Goal: Transaction & Acquisition: Obtain resource

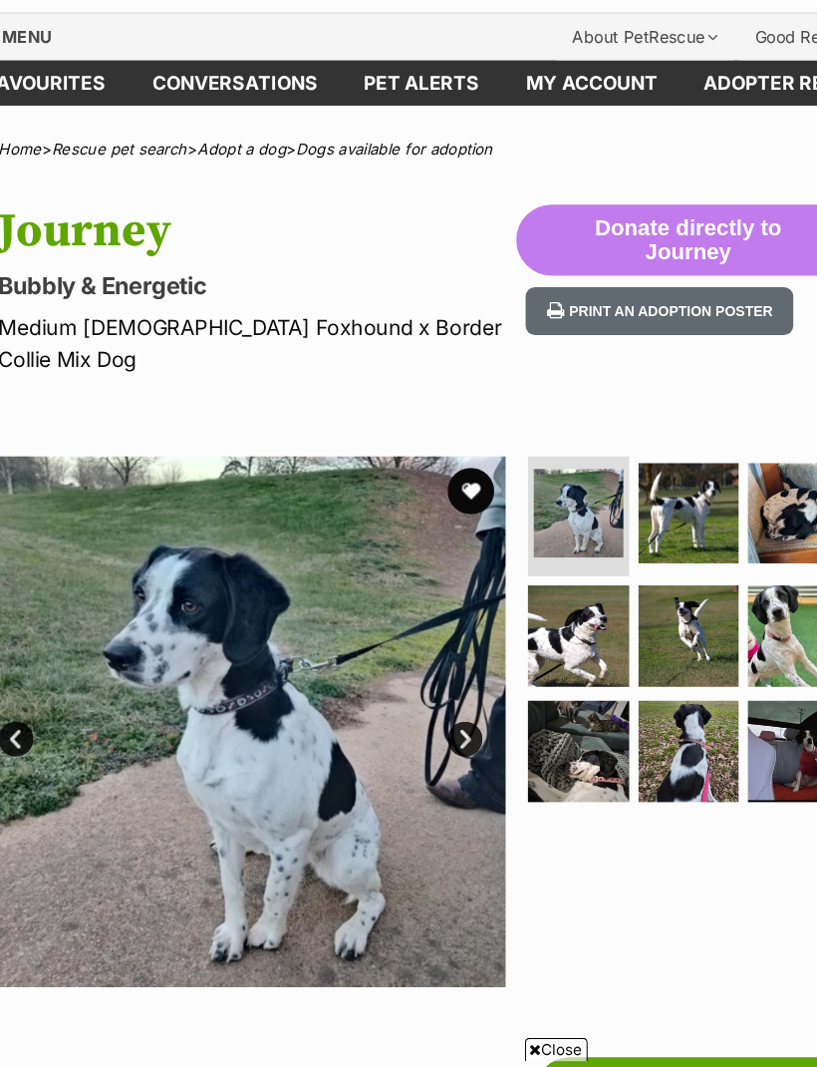
click at [599, 552] on img at bounding box center [641, 595] width 87 height 87
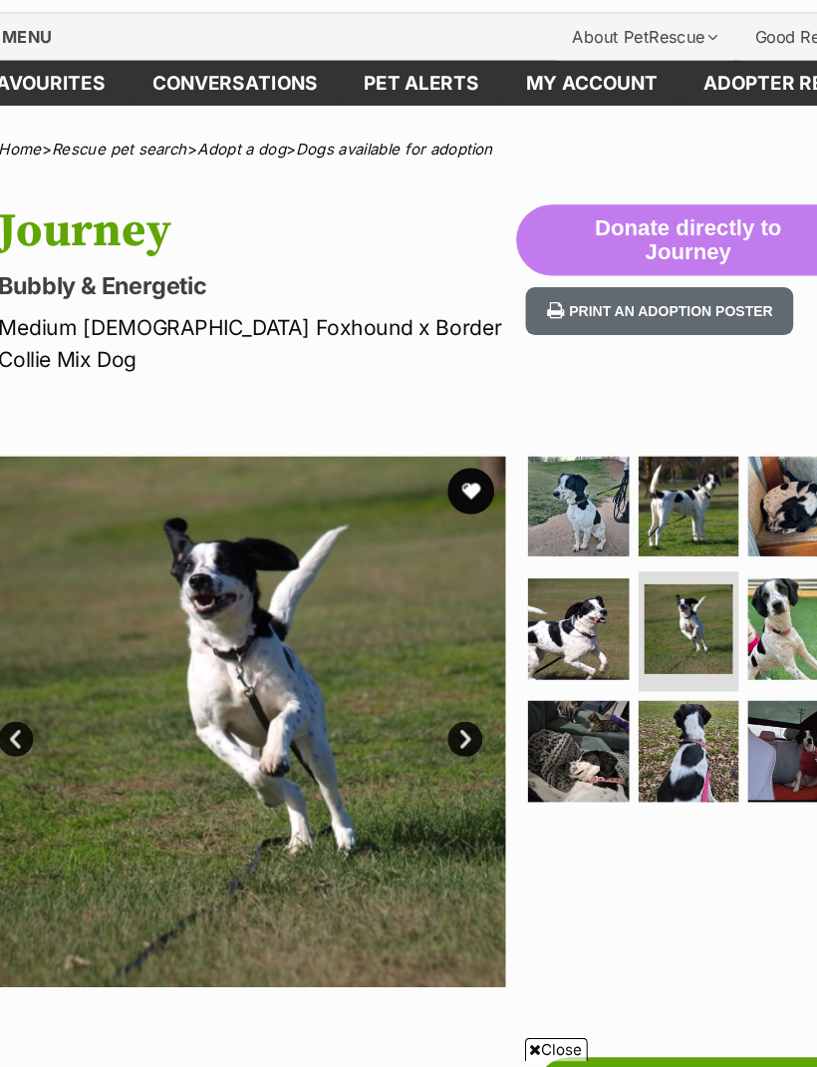
click at [692, 546] on img at bounding box center [735, 589] width 87 height 87
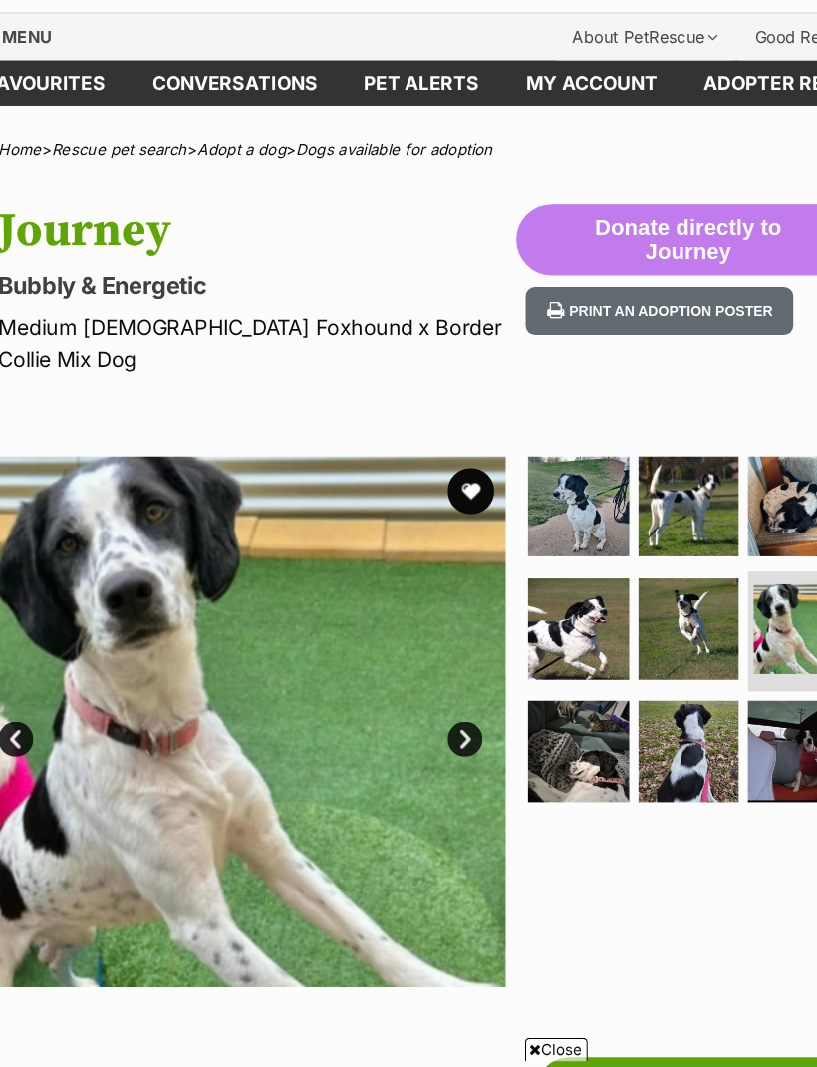
click at [504, 651] on img at bounding box center [546, 694] width 87 height 87
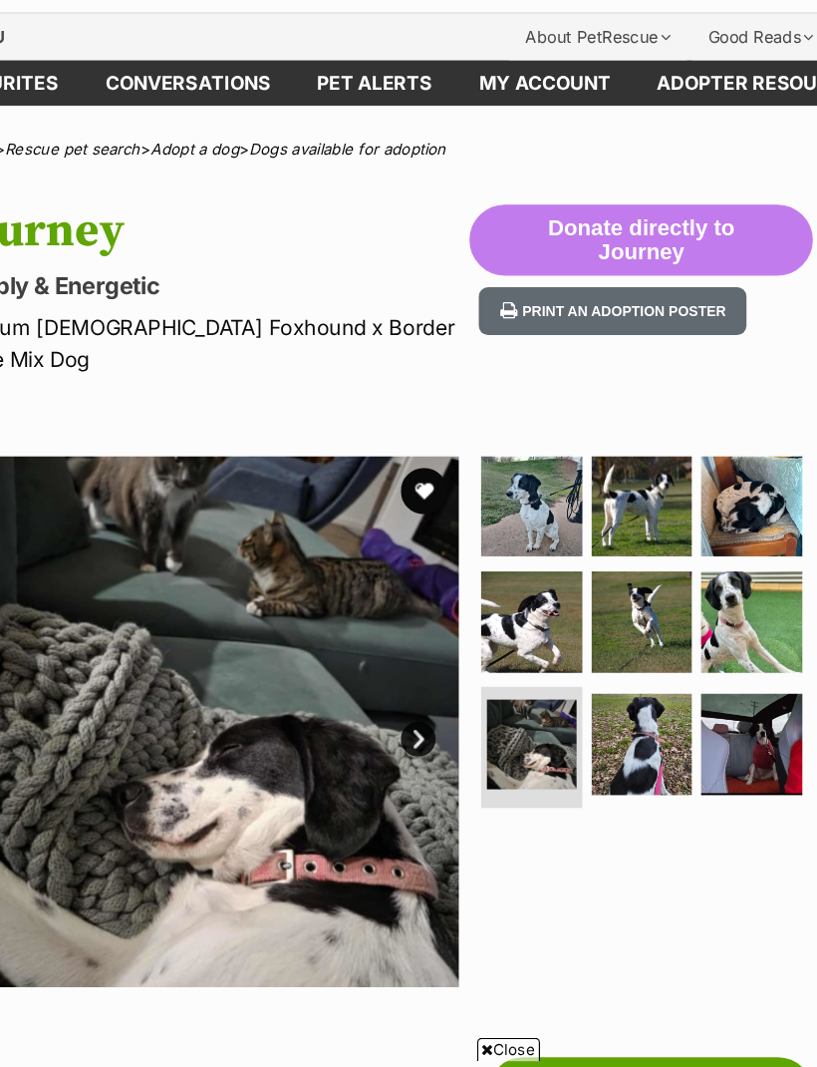
click at [692, 645] on img at bounding box center [735, 688] width 87 height 87
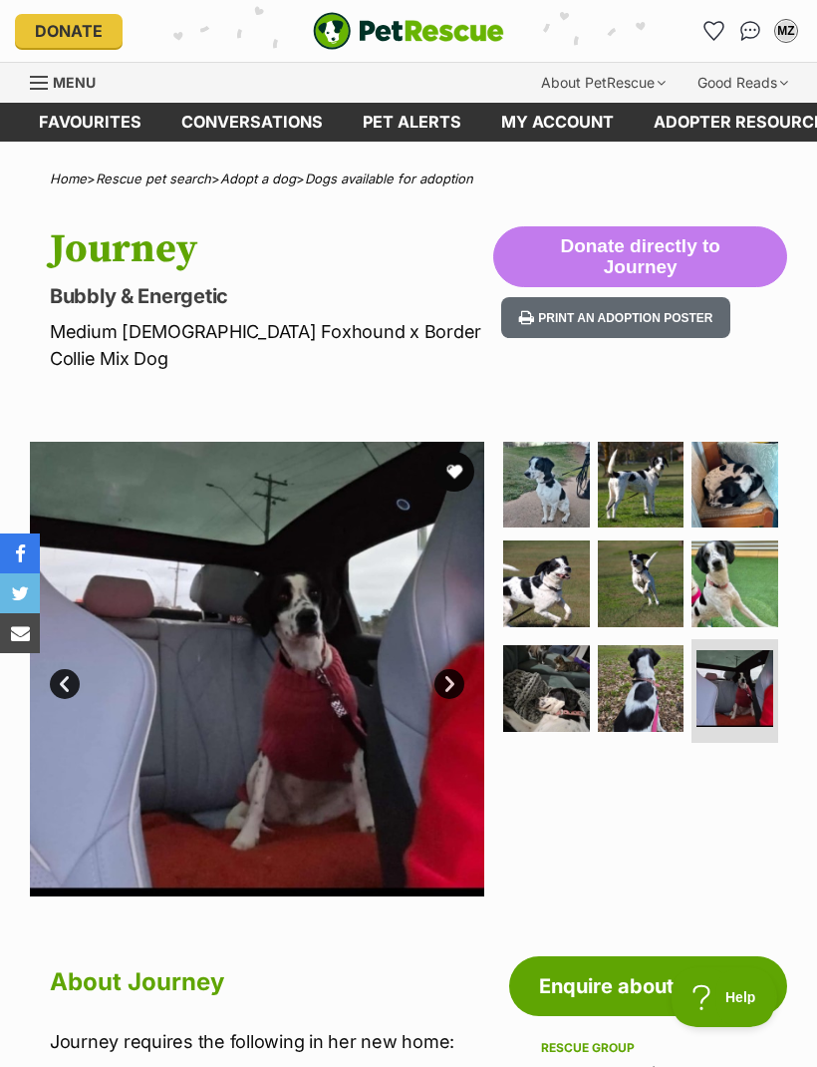
click at [703, 38] on link "Favourites" at bounding box center [715, 31] width 32 height 32
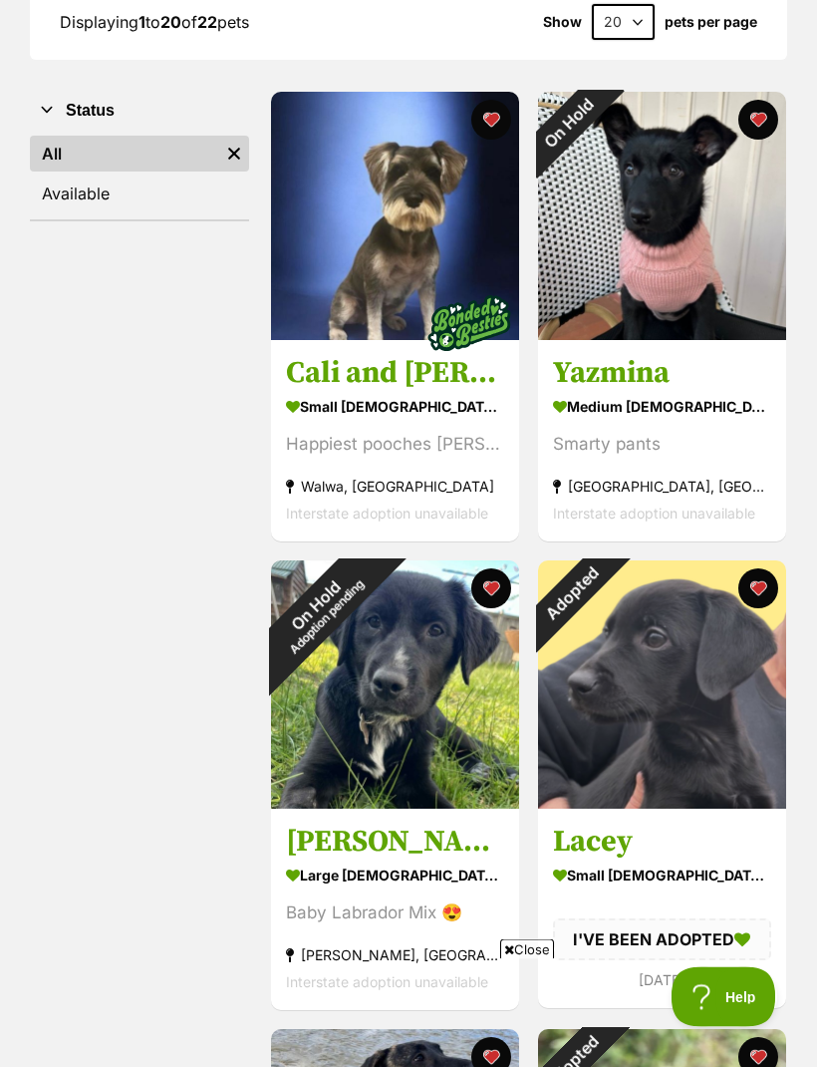
scroll to position [316, 0]
click at [342, 355] on h3 "Cali and [PERSON_NAME]" at bounding box center [395, 373] width 218 height 38
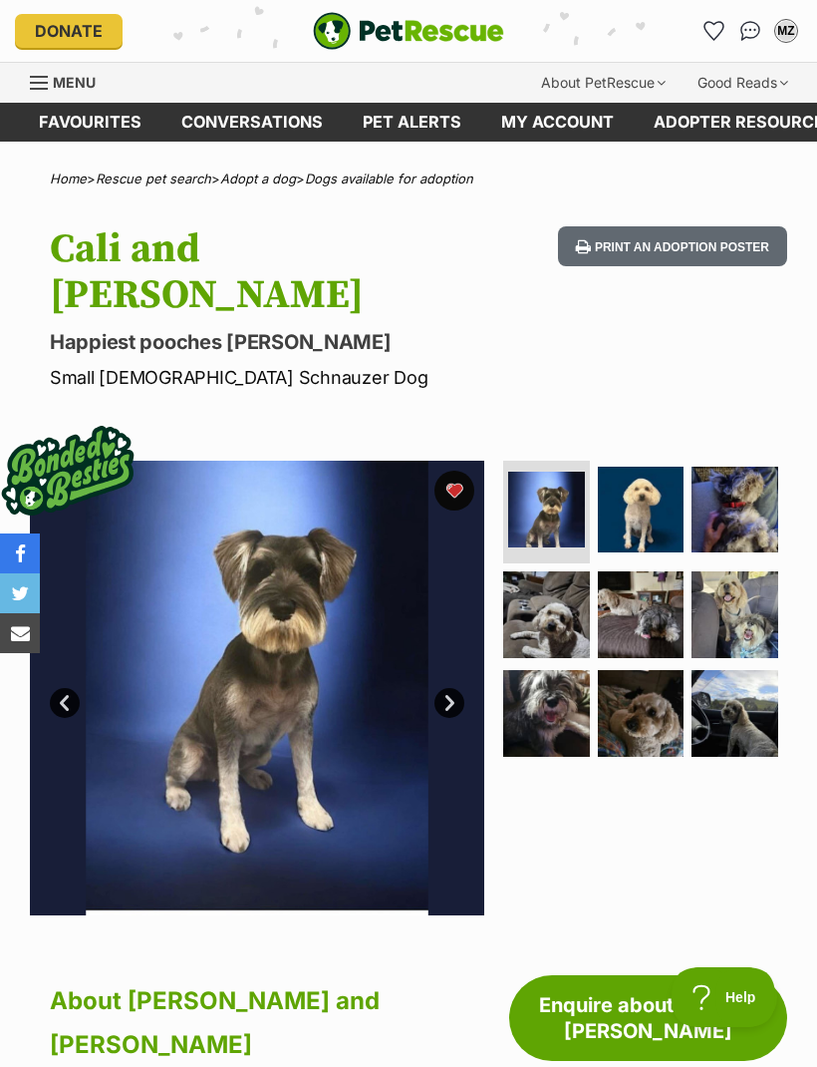
click at [642, 466] on img at bounding box center [641, 509] width 87 height 87
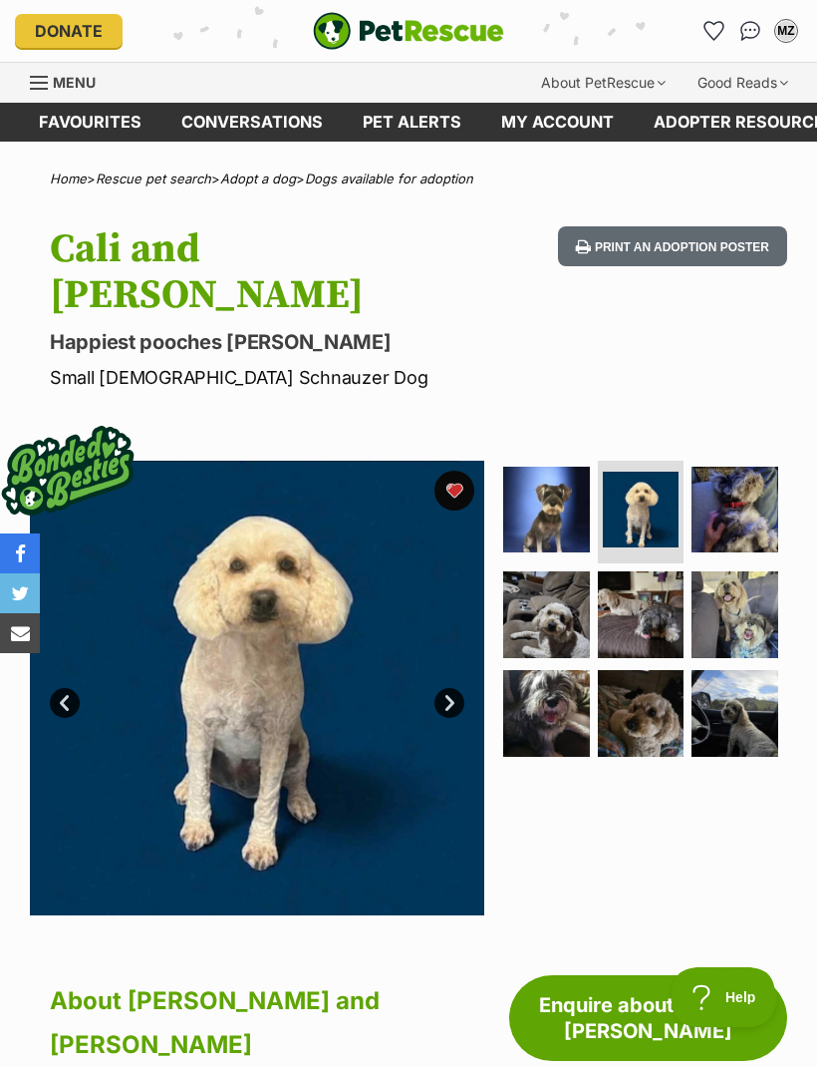
click at [739, 466] on img at bounding box center [735, 509] width 87 height 87
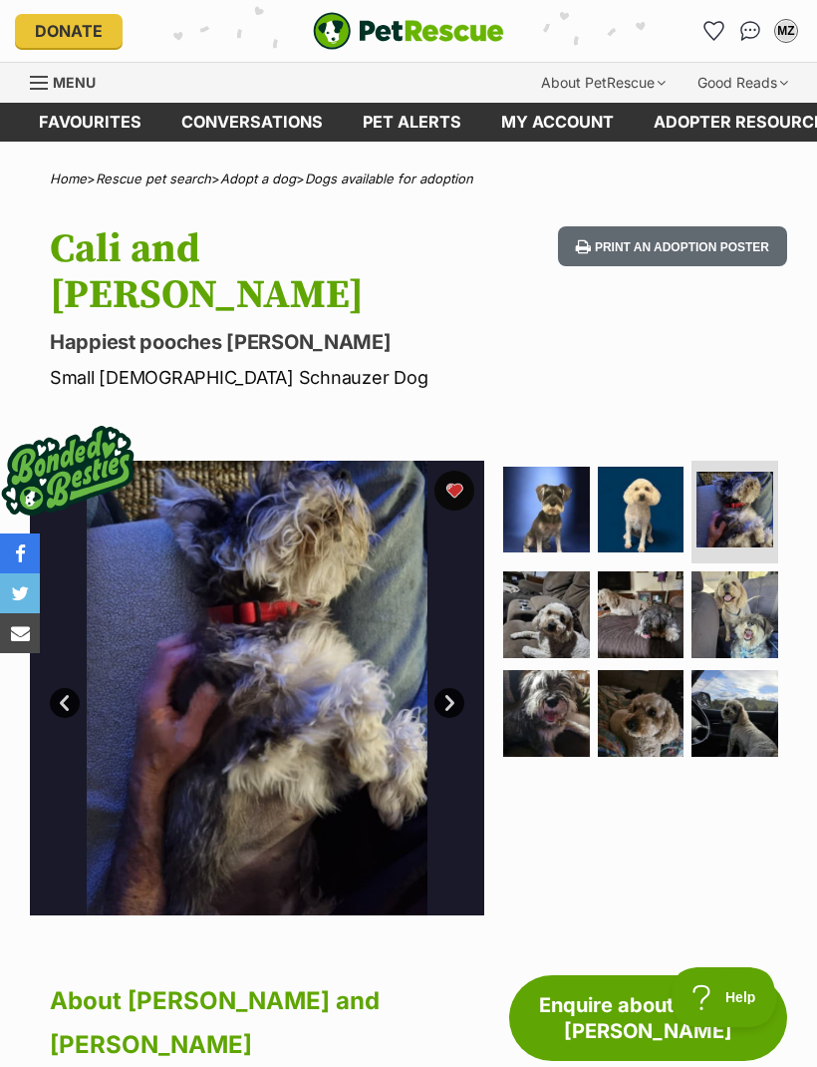
click at [553, 578] on img at bounding box center [546, 614] width 87 height 87
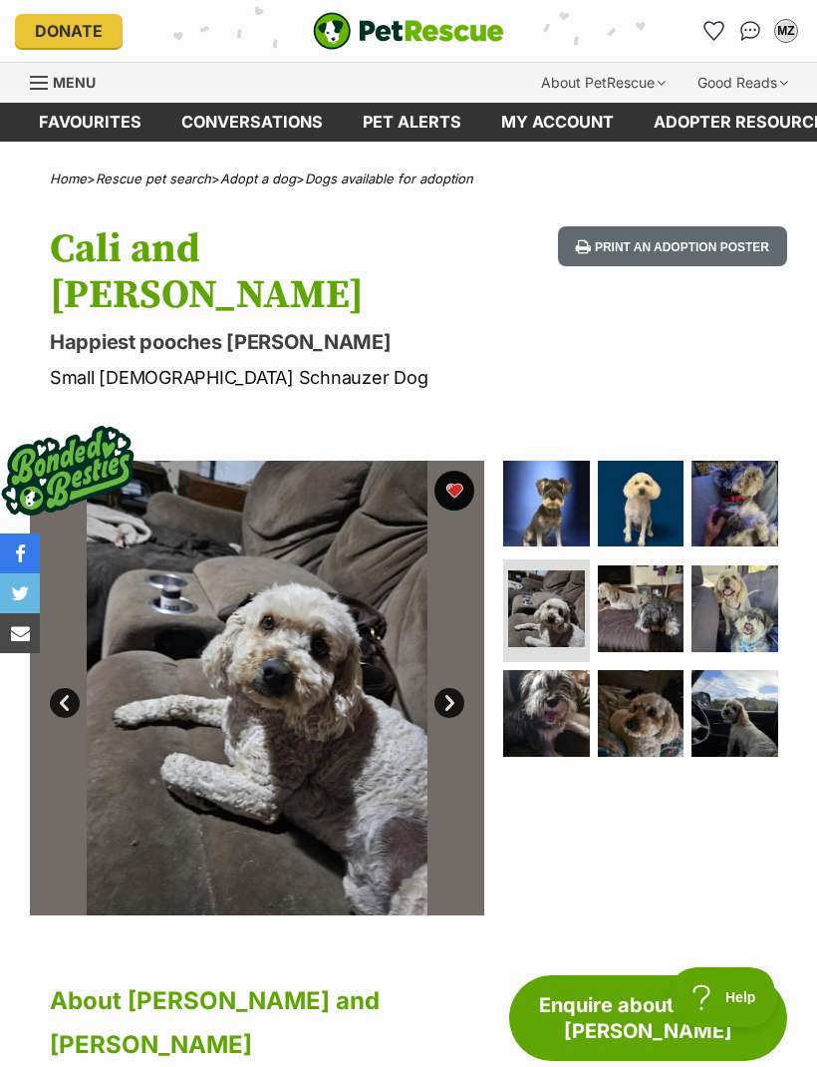
click at [633, 565] on img at bounding box center [641, 608] width 87 height 87
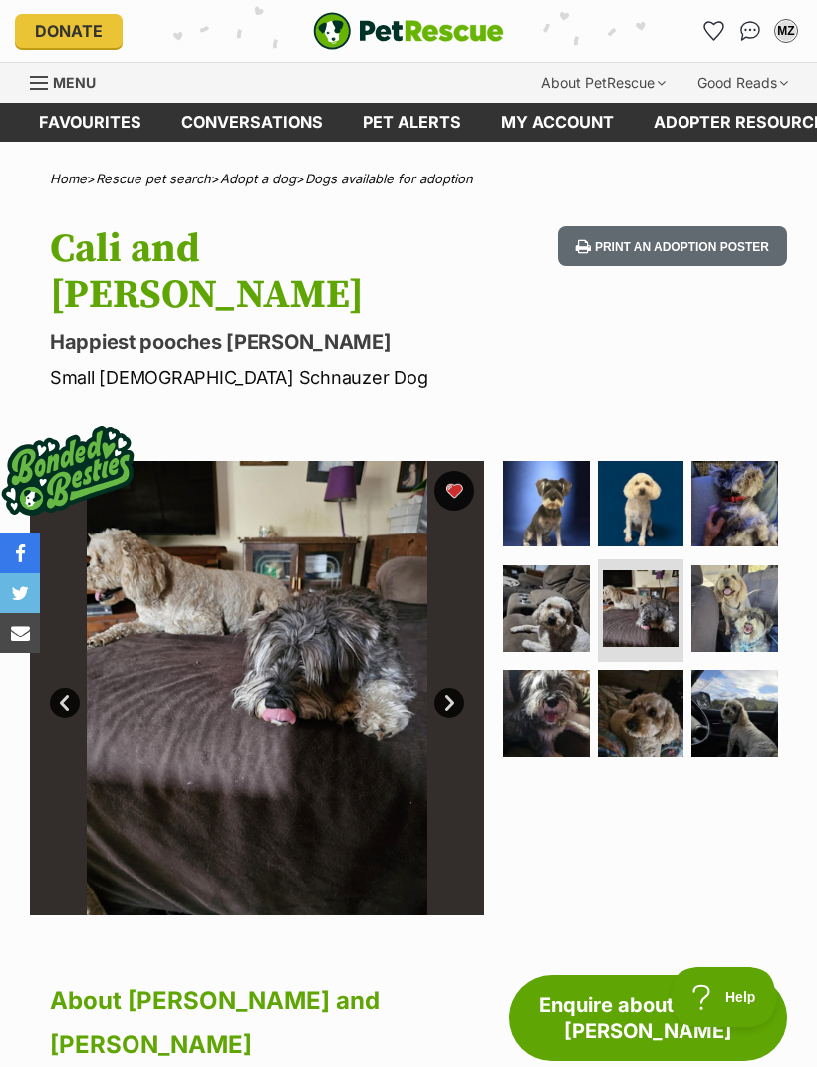
click at [734, 565] on img at bounding box center [735, 608] width 87 height 87
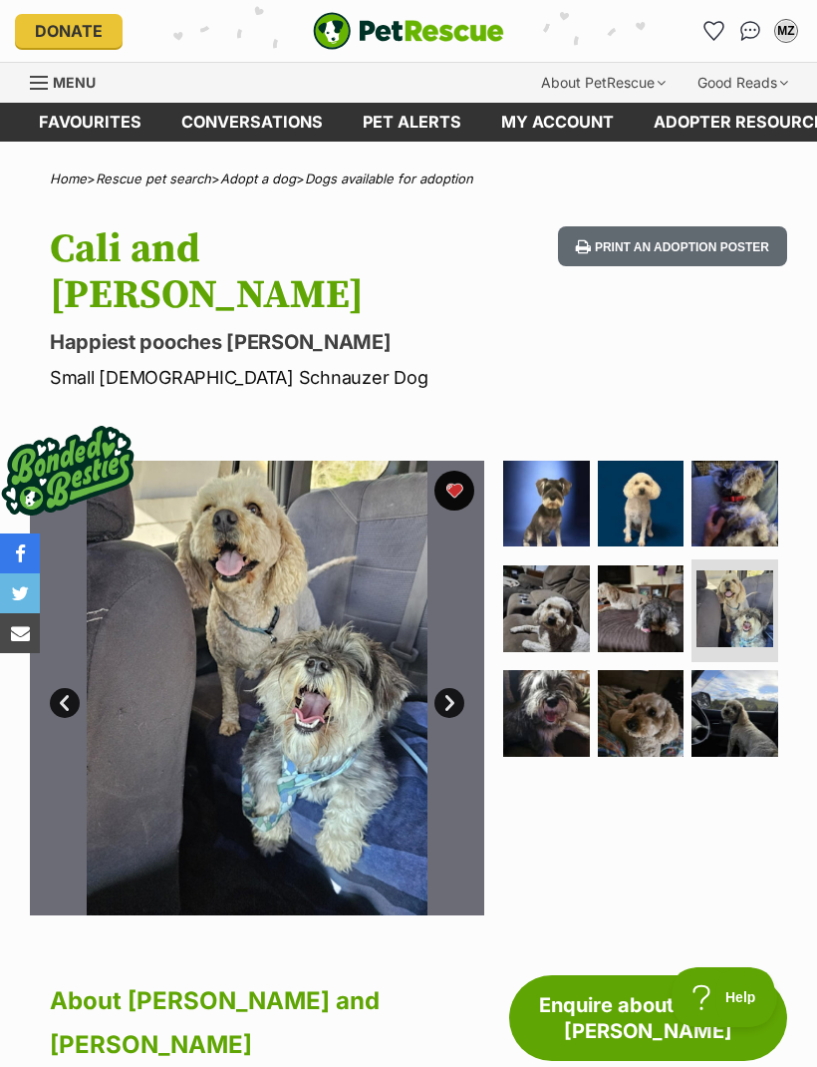
click at [553, 670] on img at bounding box center [546, 713] width 87 height 87
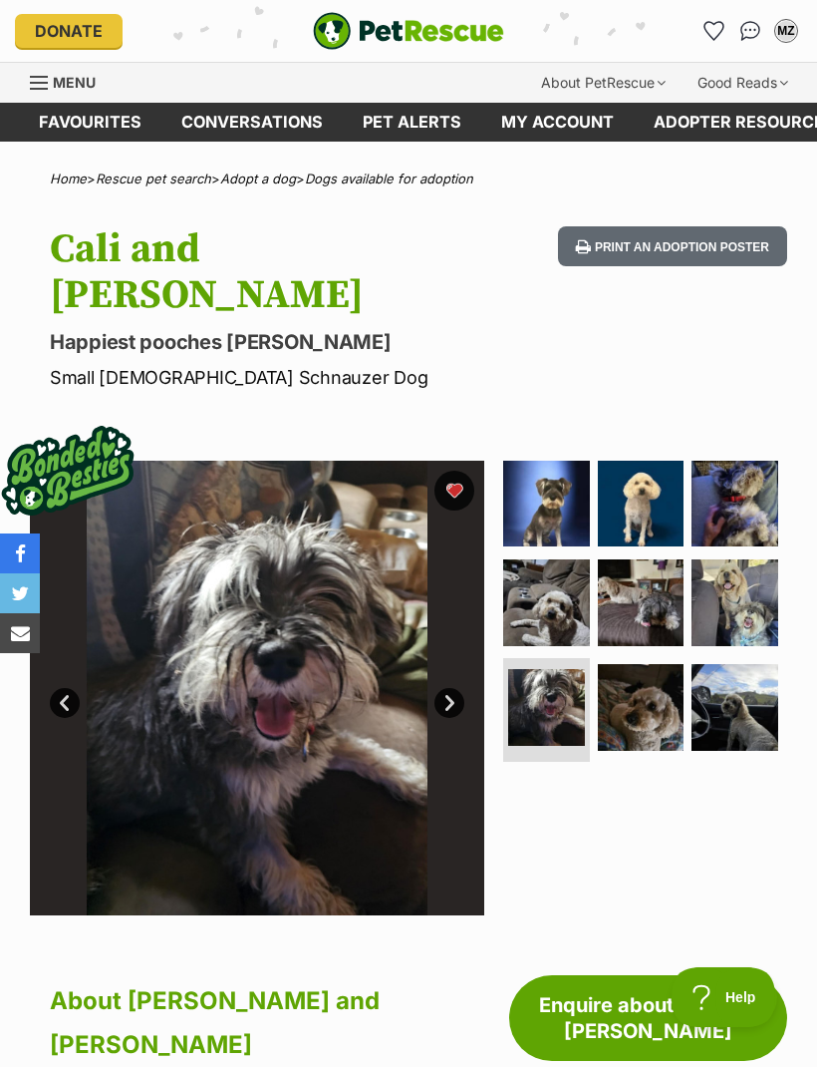
click at [642, 664] on img at bounding box center [641, 707] width 87 height 87
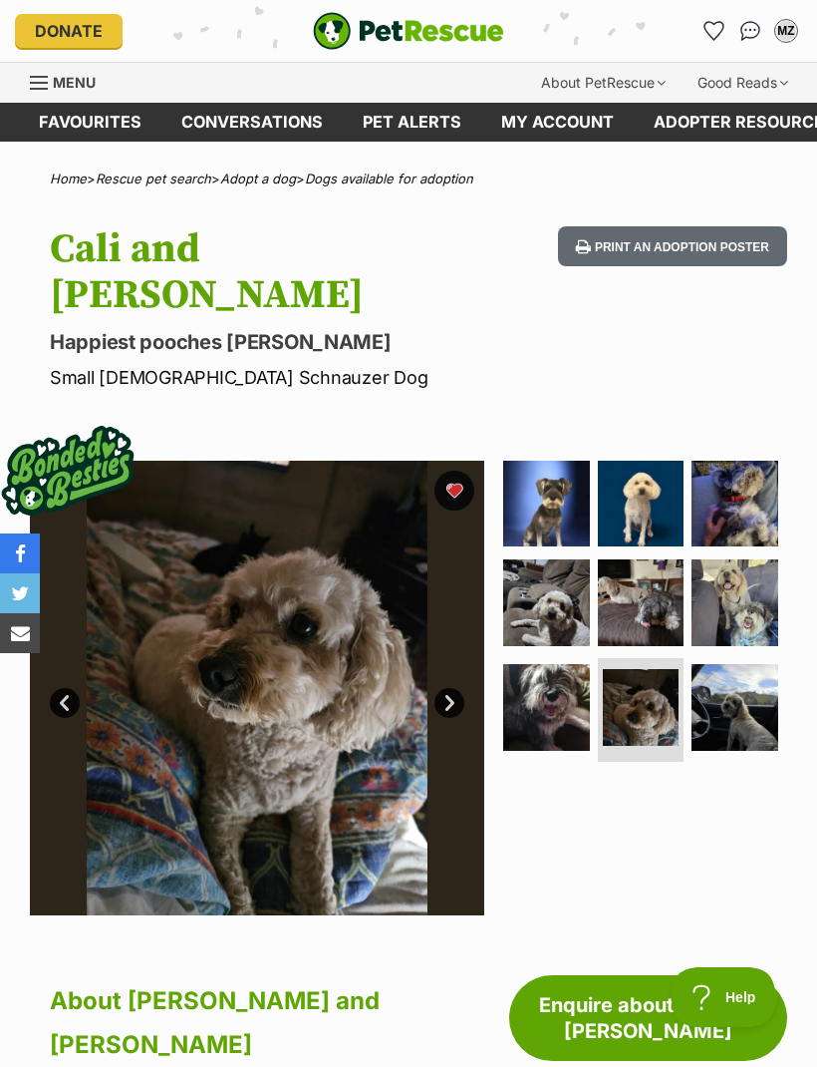
click at [736, 664] on img at bounding box center [735, 707] width 87 height 87
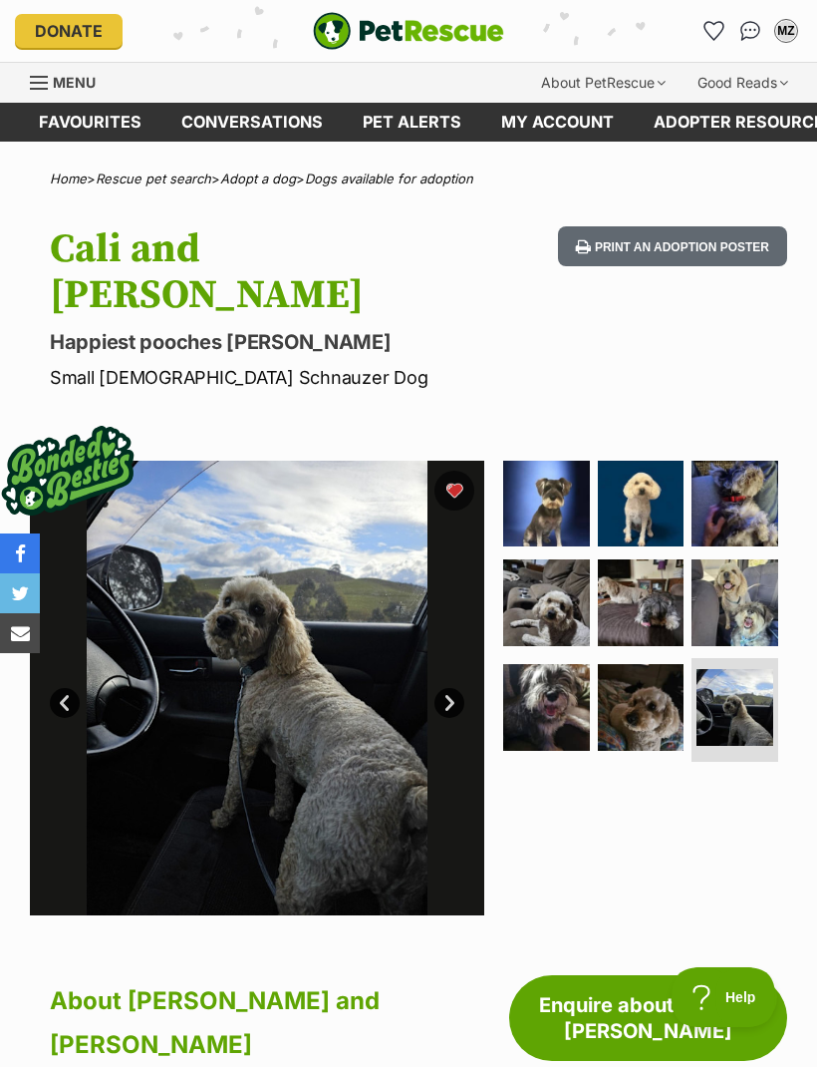
click at [556, 664] on img at bounding box center [546, 707] width 87 height 87
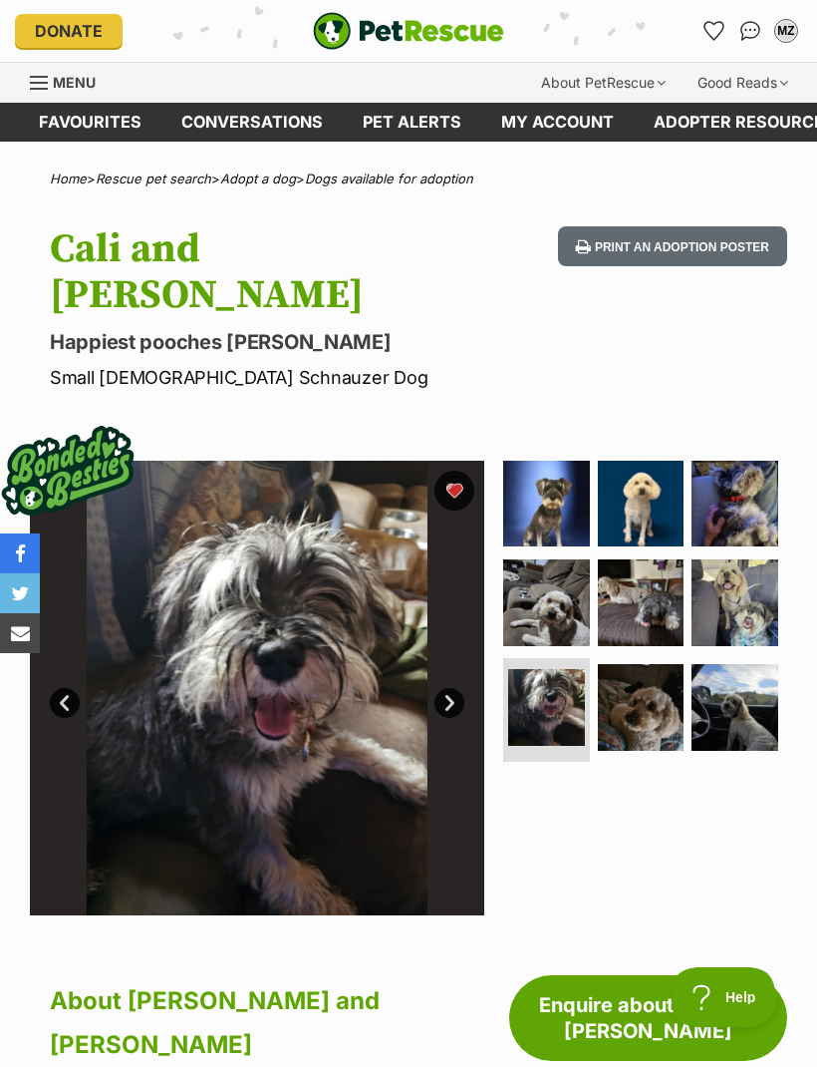
click at [742, 559] on img at bounding box center [735, 602] width 87 height 87
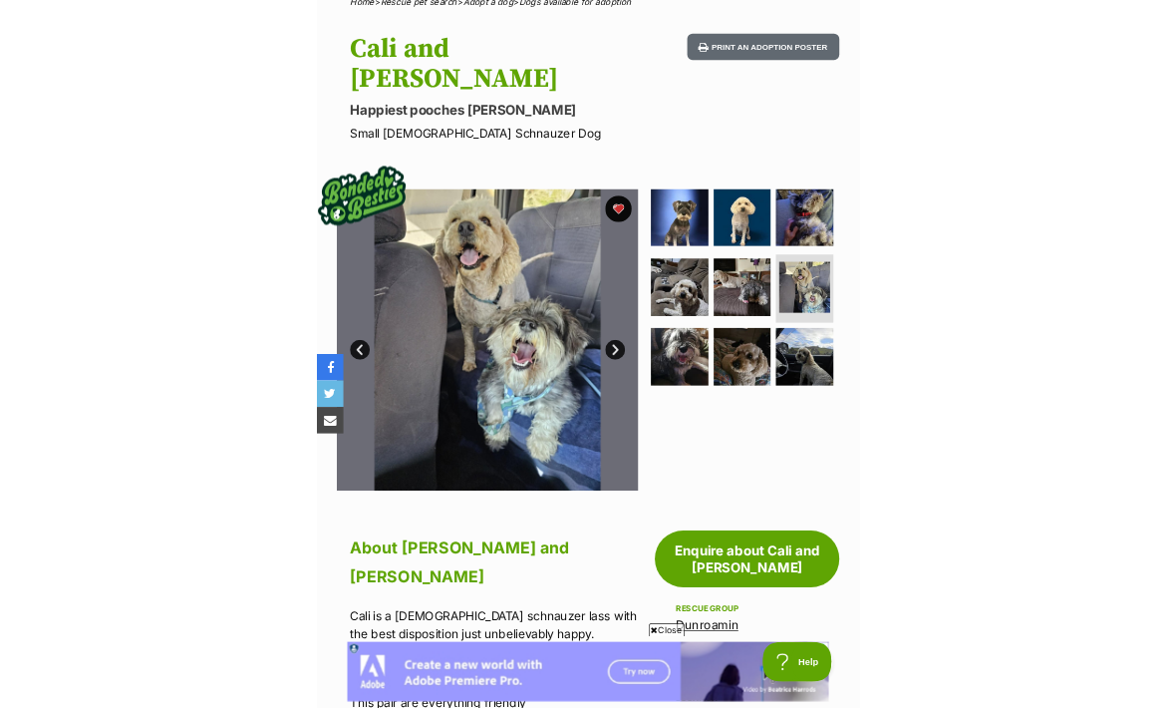
scroll to position [481, 0]
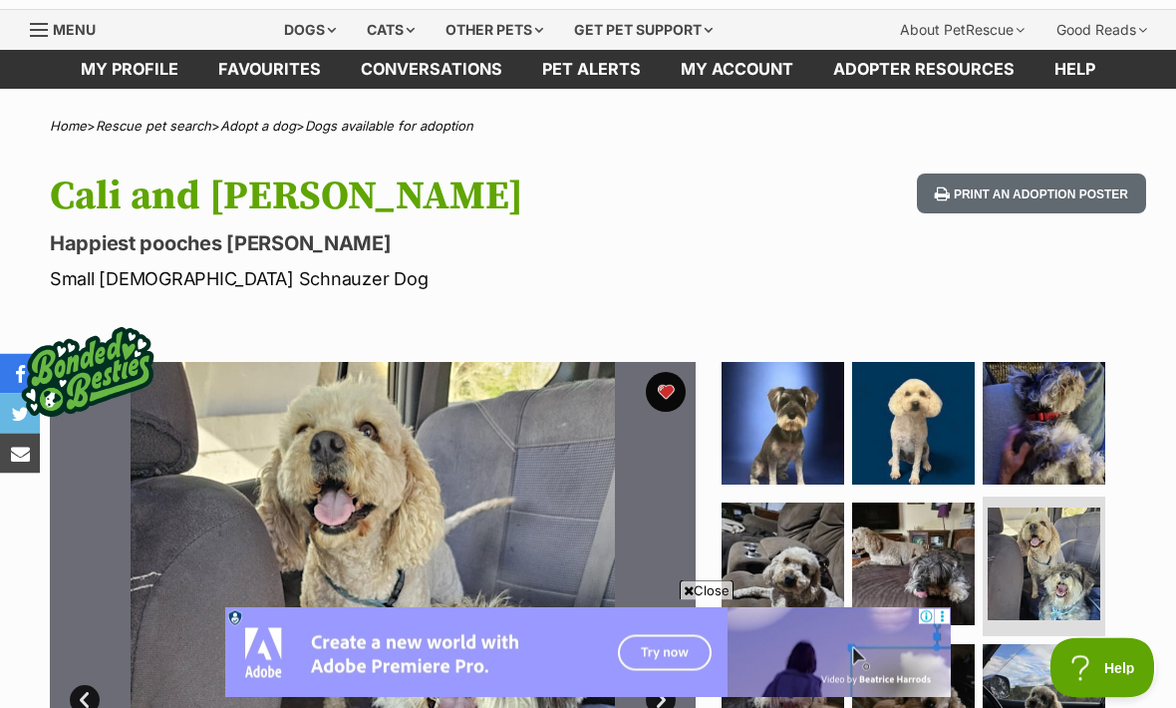
scroll to position [58, 0]
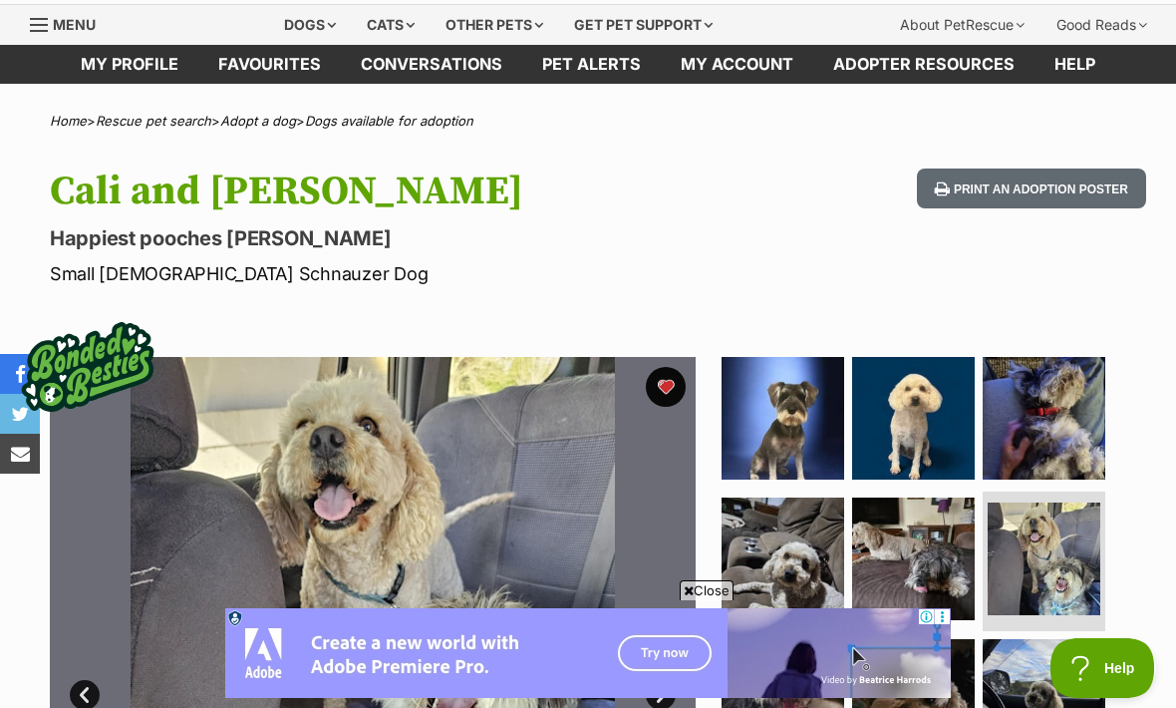
click at [669, 386] on button "favourite" at bounding box center [666, 387] width 40 height 40
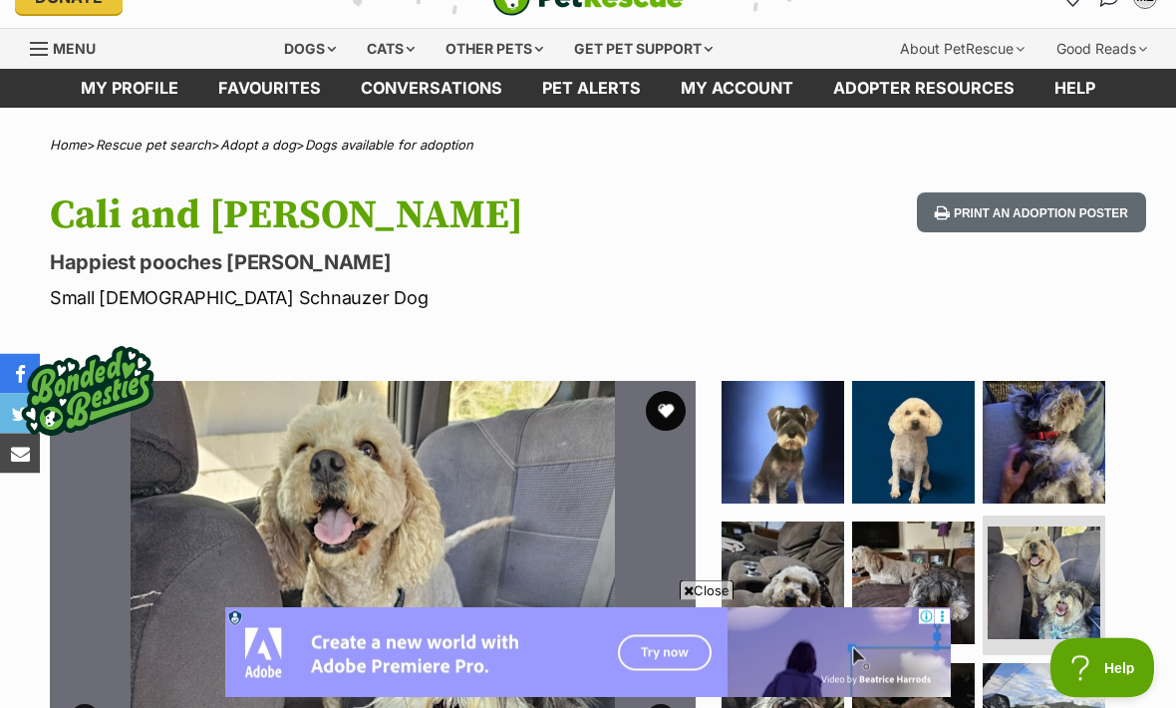
scroll to position [0, 0]
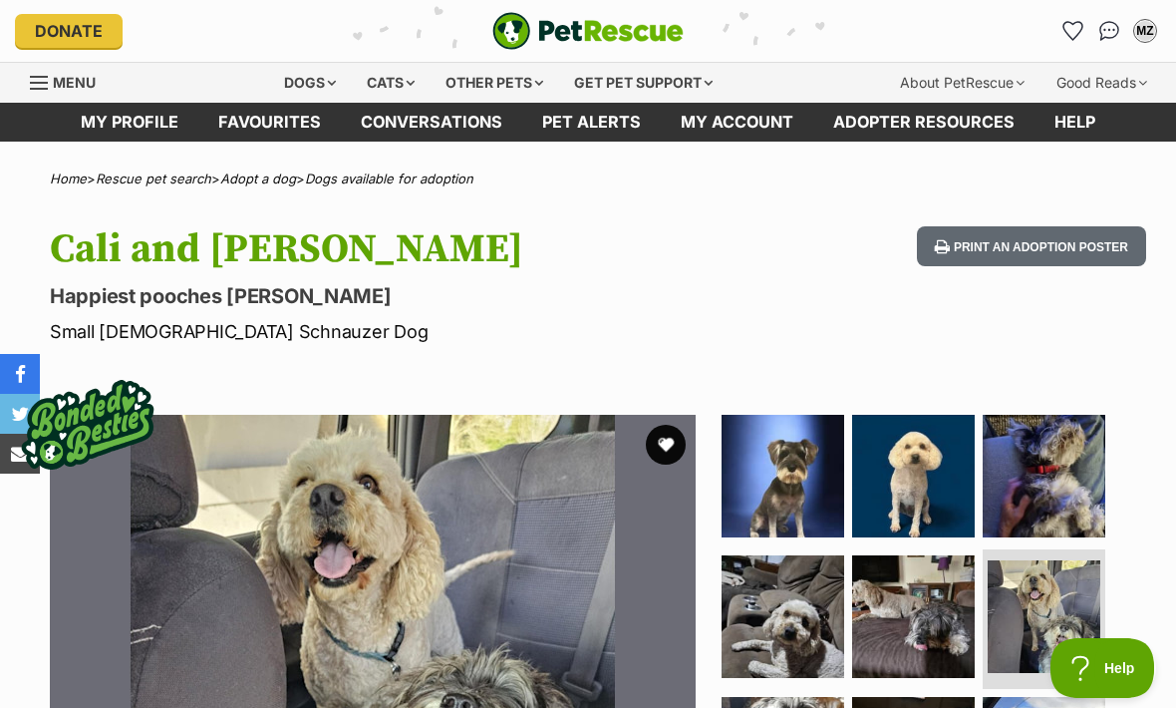
click at [816, 40] on link "Favourites" at bounding box center [1074, 31] width 32 height 32
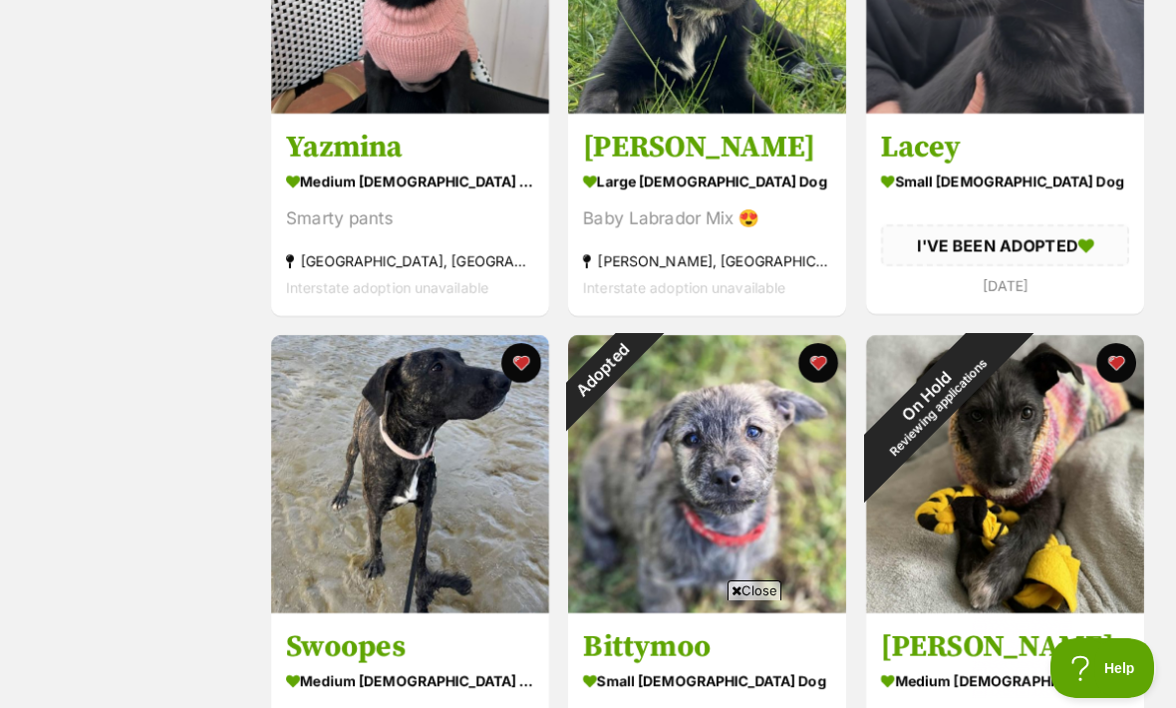
scroll to position [573, 0]
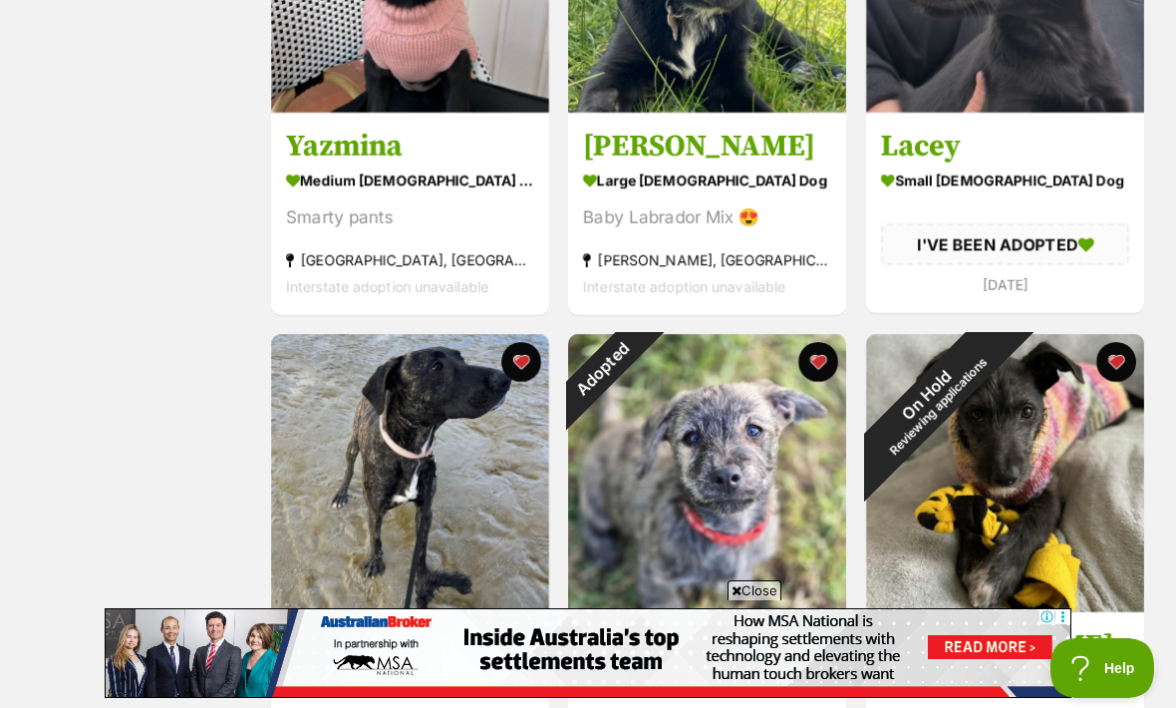
click at [385, 473] on img at bounding box center [410, 473] width 278 height 278
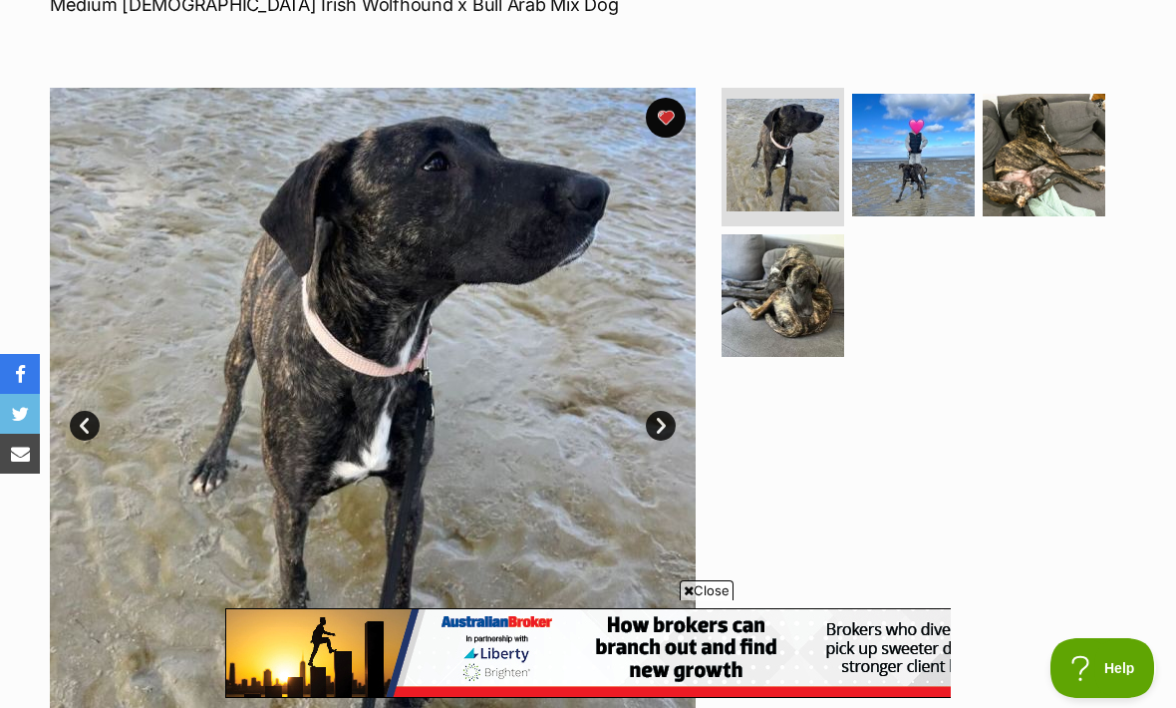
scroll to position [333, 0]
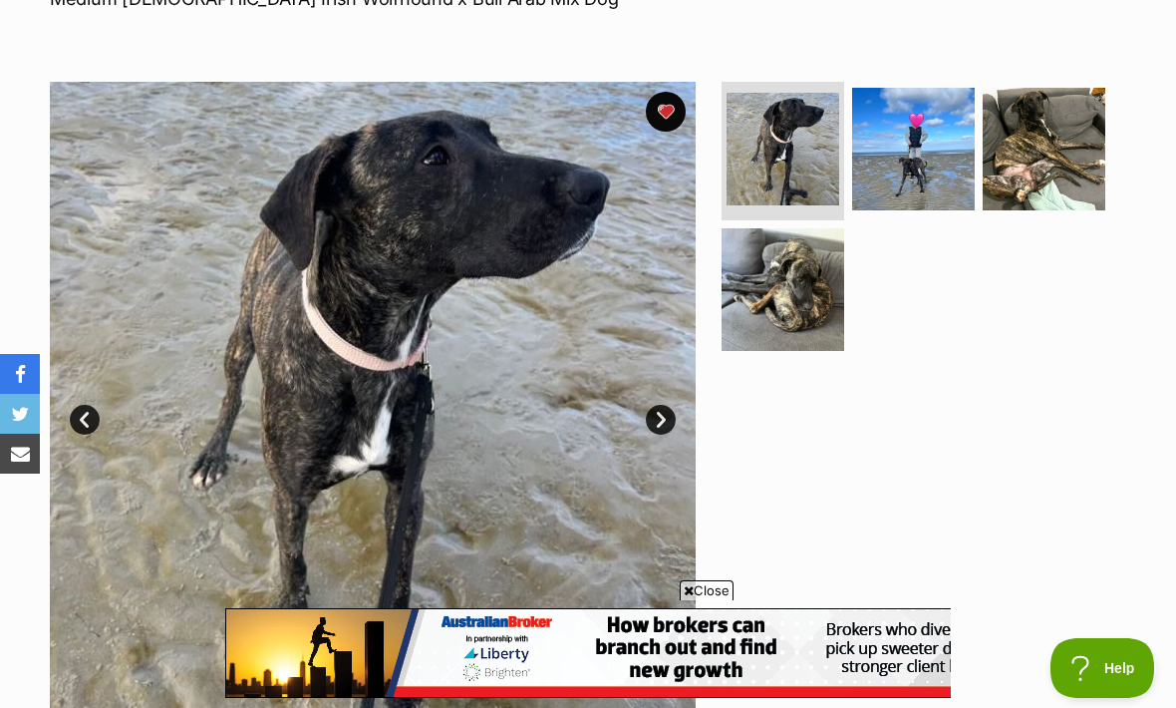
click at [928, 169] on img at bounding box center [913, 149] width 123 height 123
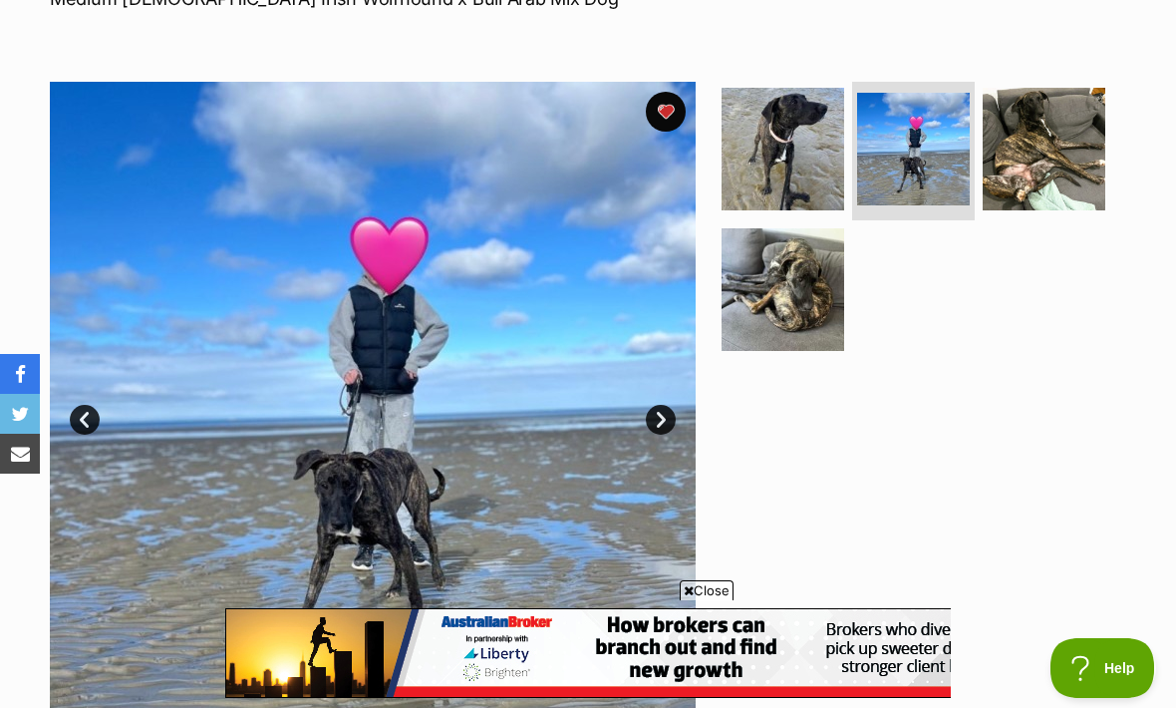
scroll to position [0, 0]
click at [1052, 149] on img at bounding box center [1044, 149] width 123 height 123
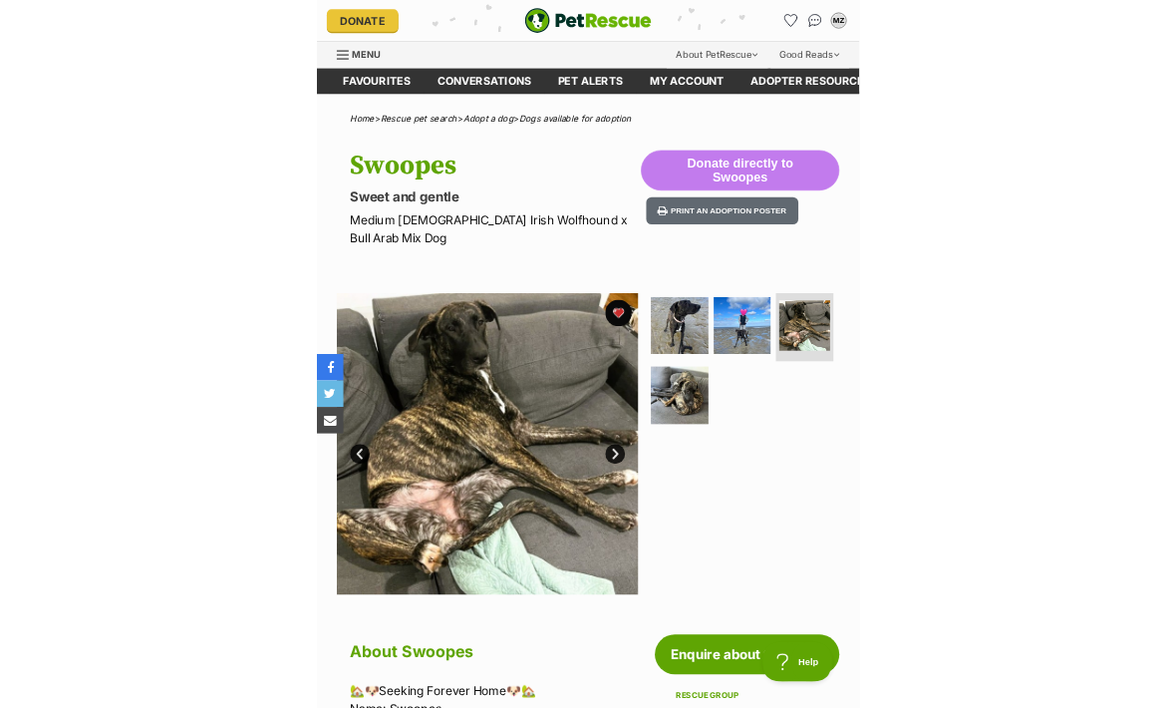
scroll to position [333, 0]
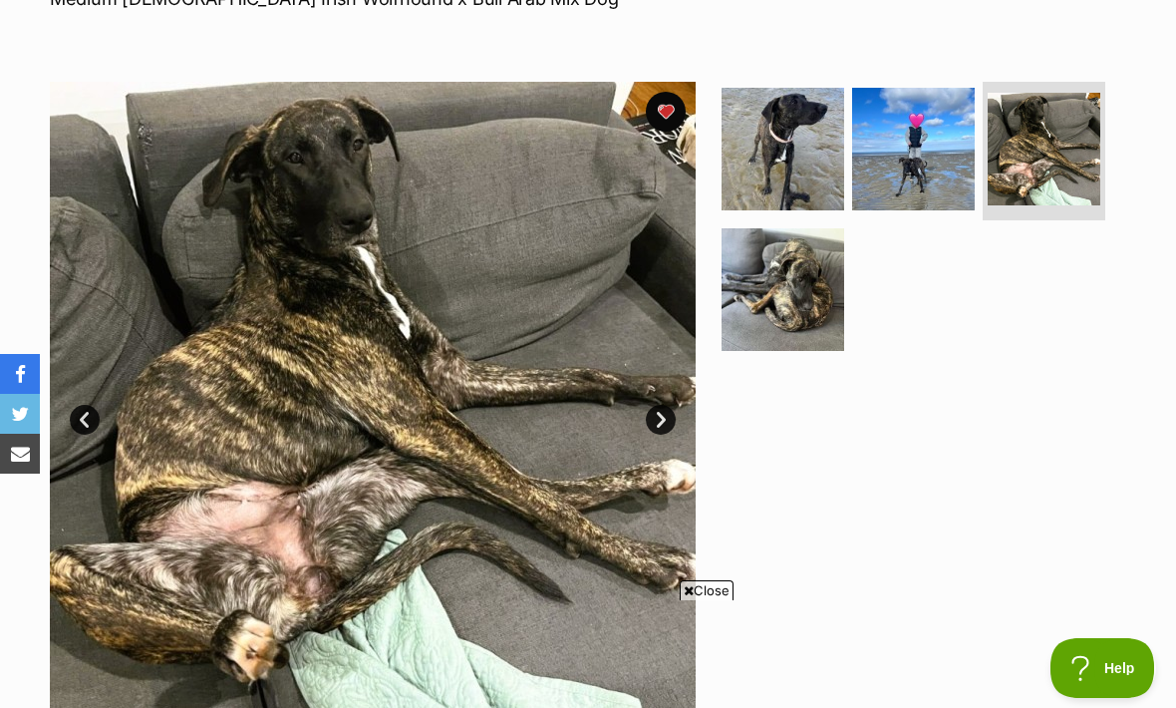
click at [799, 298] on img at bounding box center [783, 289] width 123 height 123
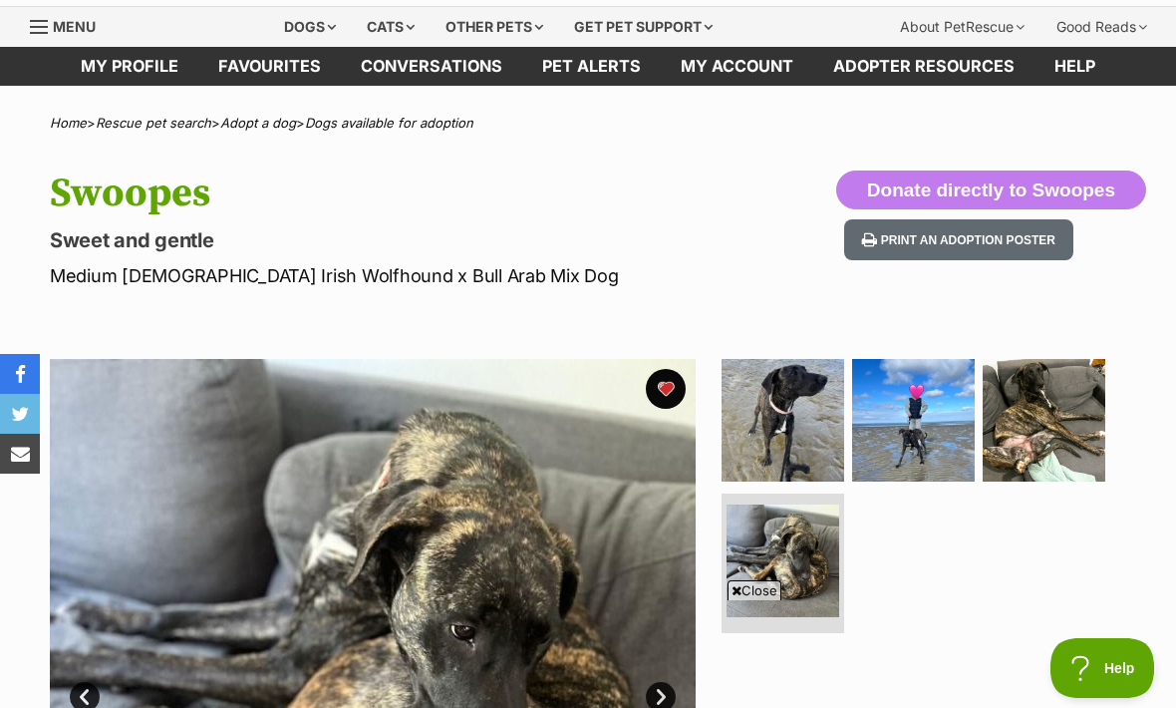
scroll to position [0, 0]
